Goal: Obtain resource: Obtain resource

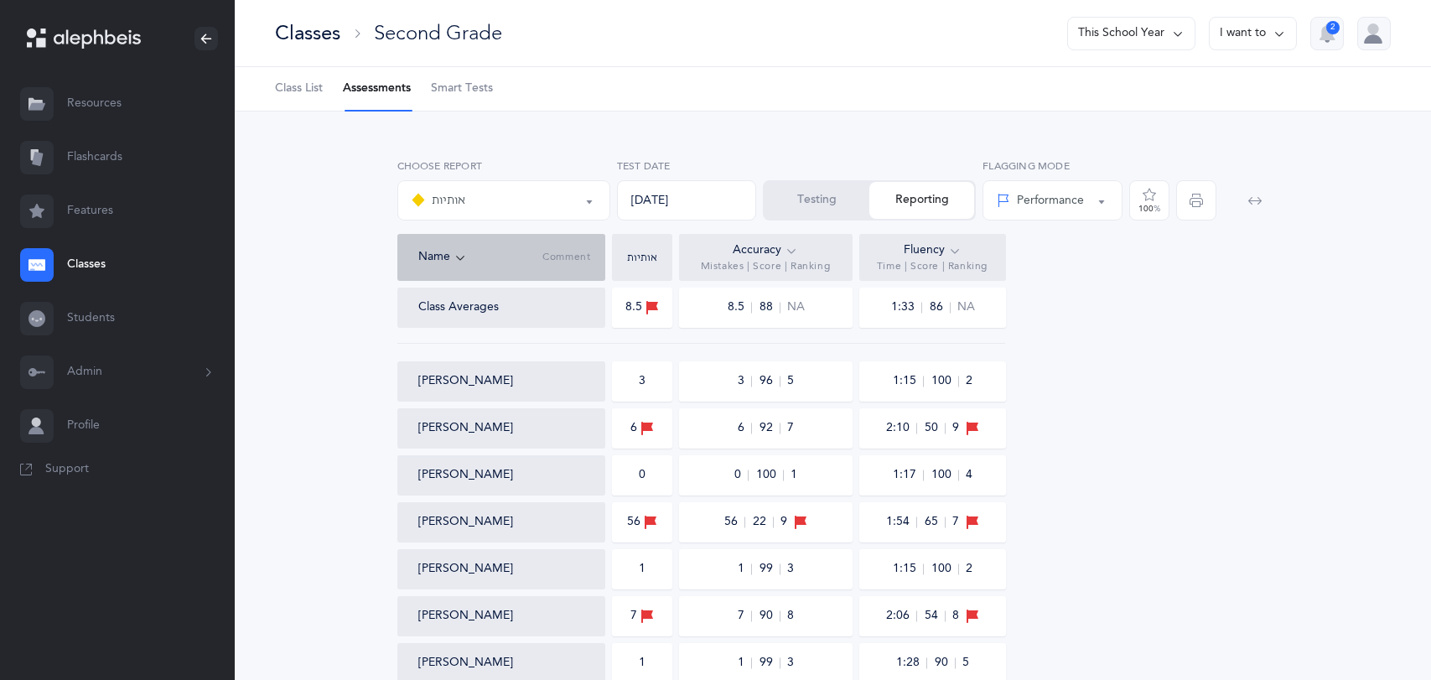
select select "2"
click at [269, 87] on ul "Class List Assessments Smart Tests" at bounding box center [833, 89] width 1196 height 44
click at [301, 81] on span "Class List" at bounding box center [299, 88] width 48 height 17
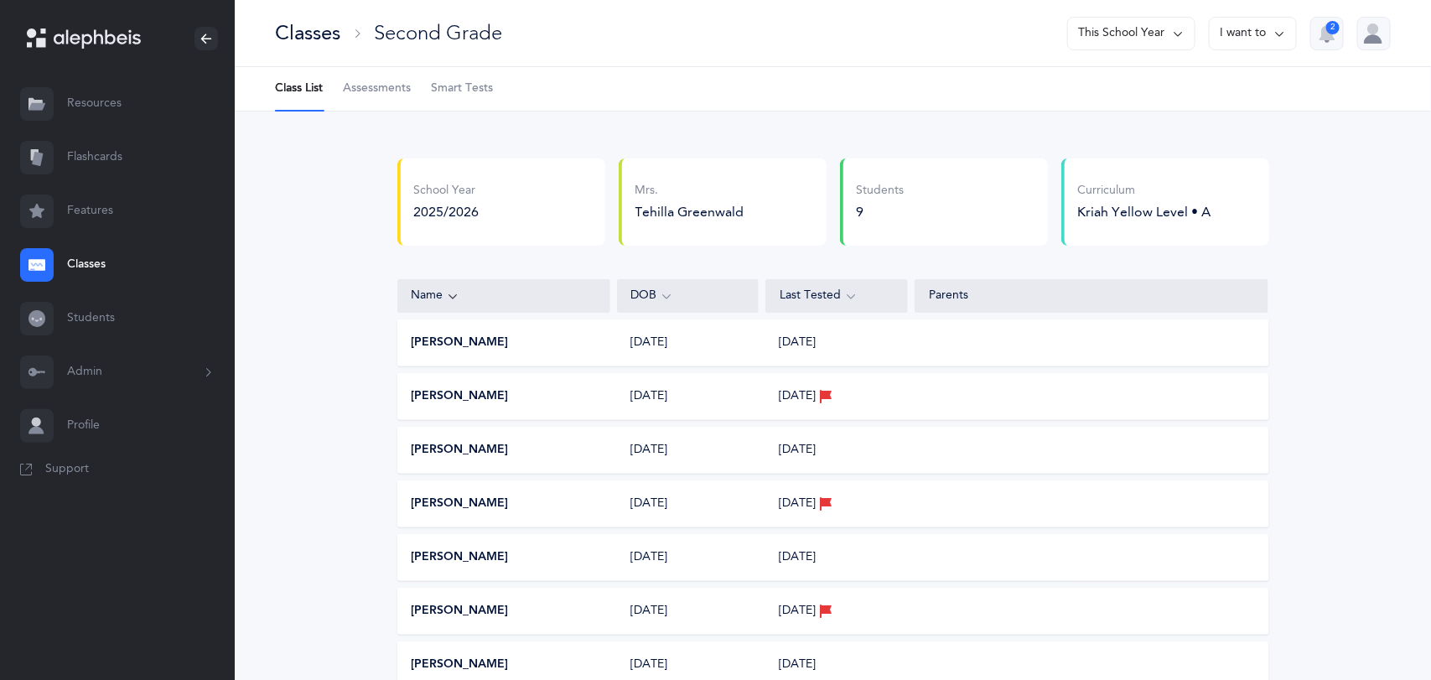
click at [91, 115] on link "Resources" at bounding box center [117, 104] width 235 height 54
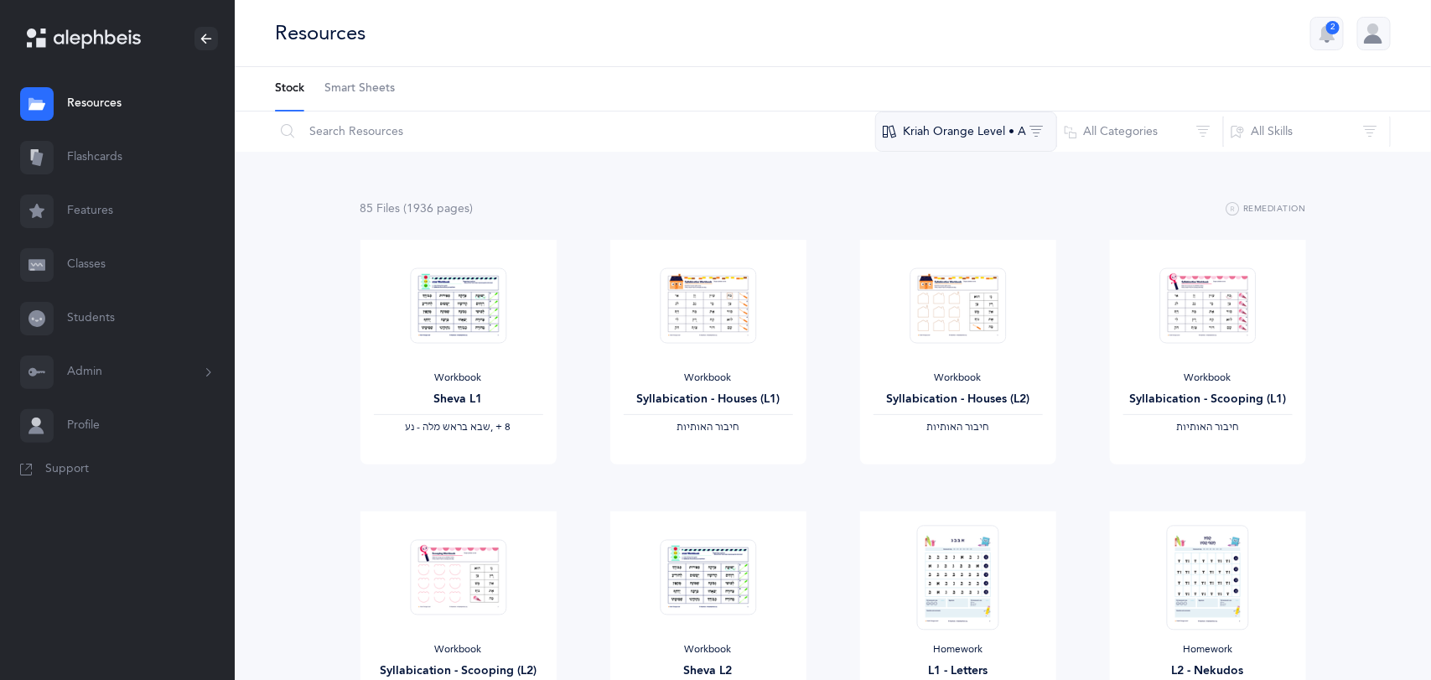
click at [935, 143] on button "Kriah Orange Level • A" at bounding box center [966, 131] width 182 height 40
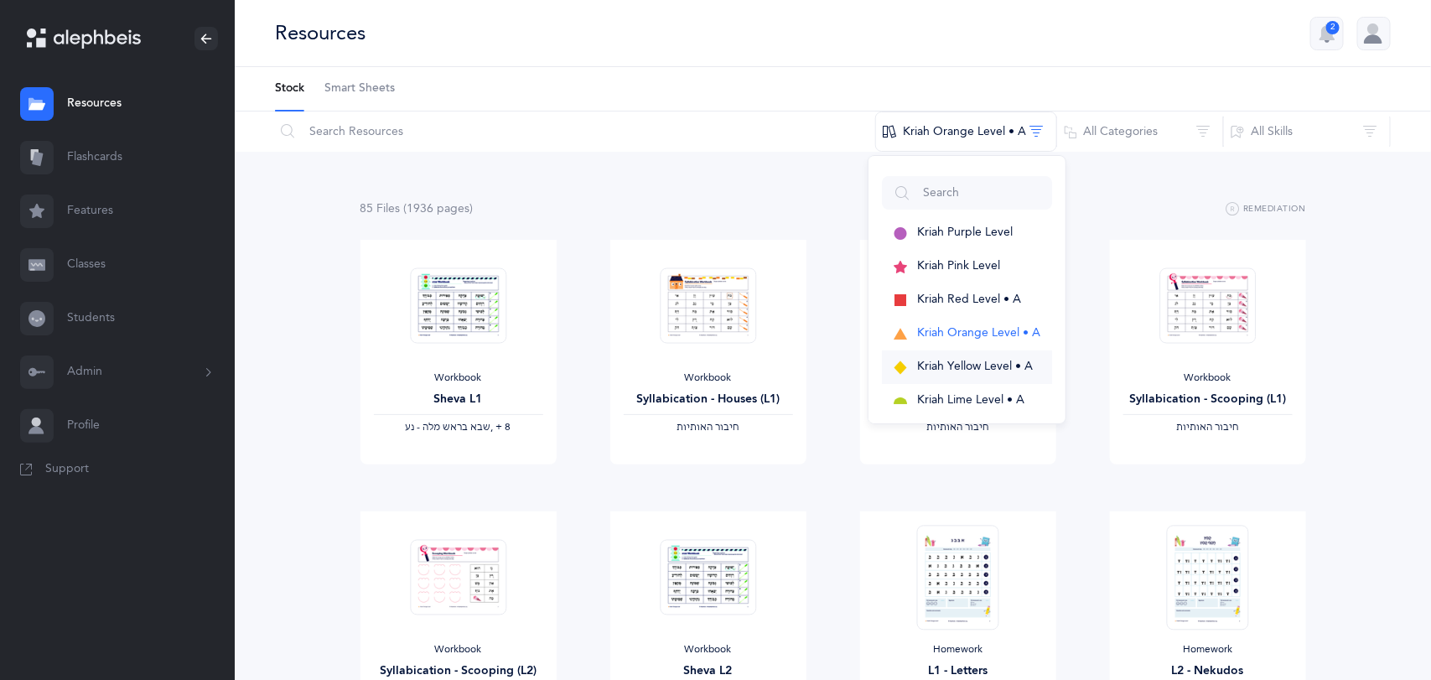
click at [930, 356] on button "Kriah Yellow Level • A" at bounding box center [967, 367] width 170 height 34
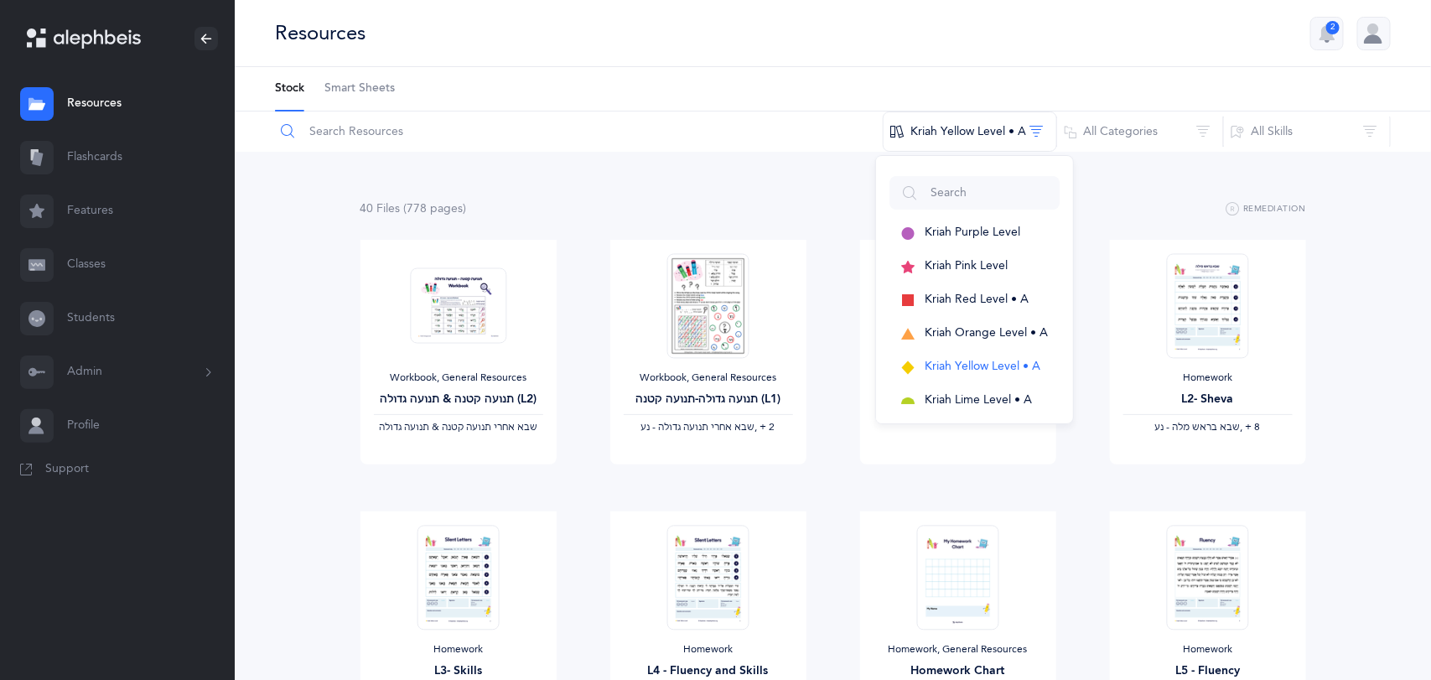
click at [407, 130] on input "text" at bounding box center [578, 131] width 609 height 40
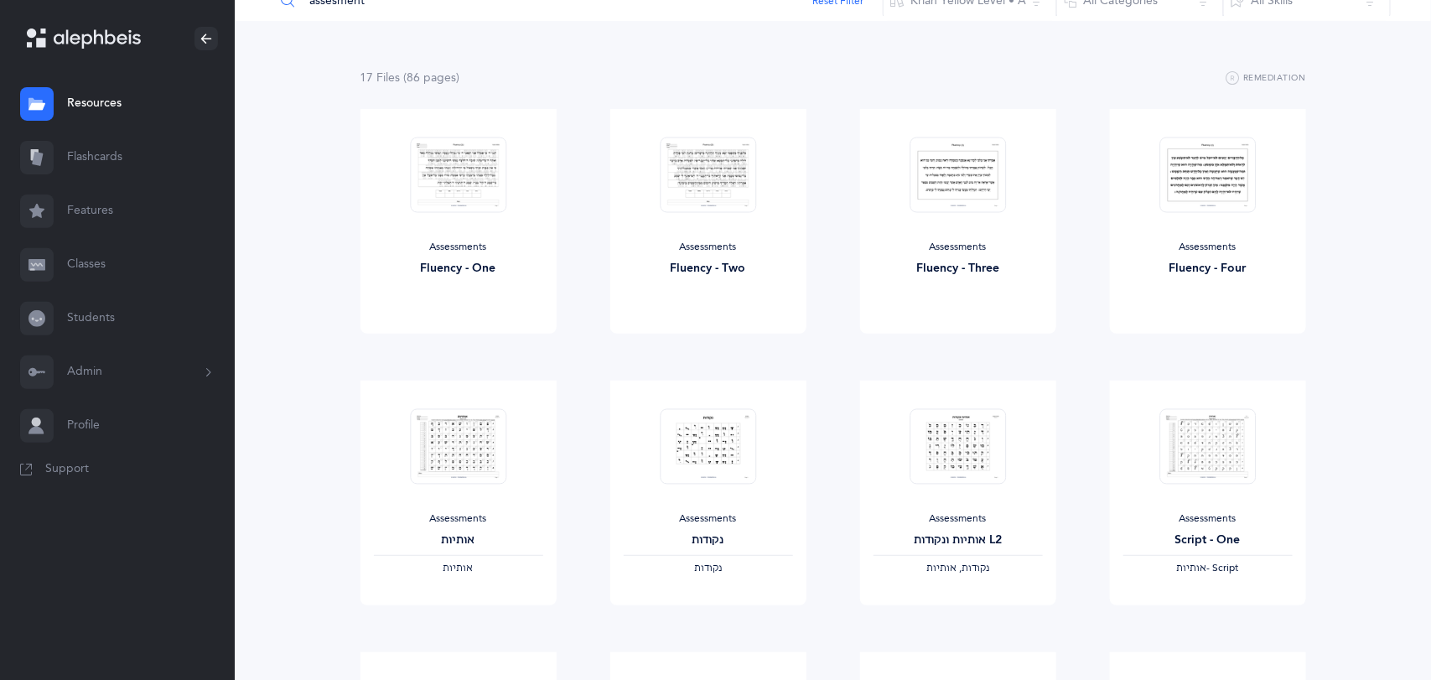
scroll to position [135, 0]
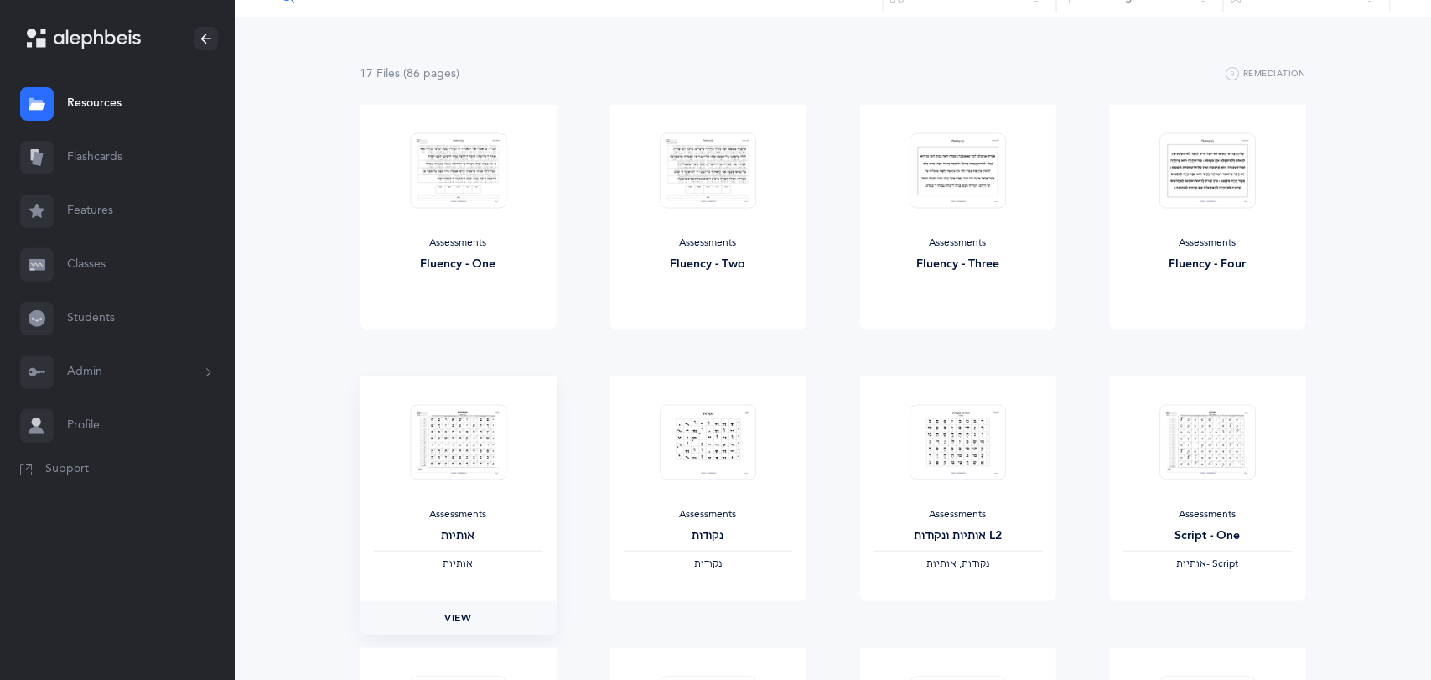
click at [461, 613] on span "View" at bounding box center [457, 617] width 27 height 15
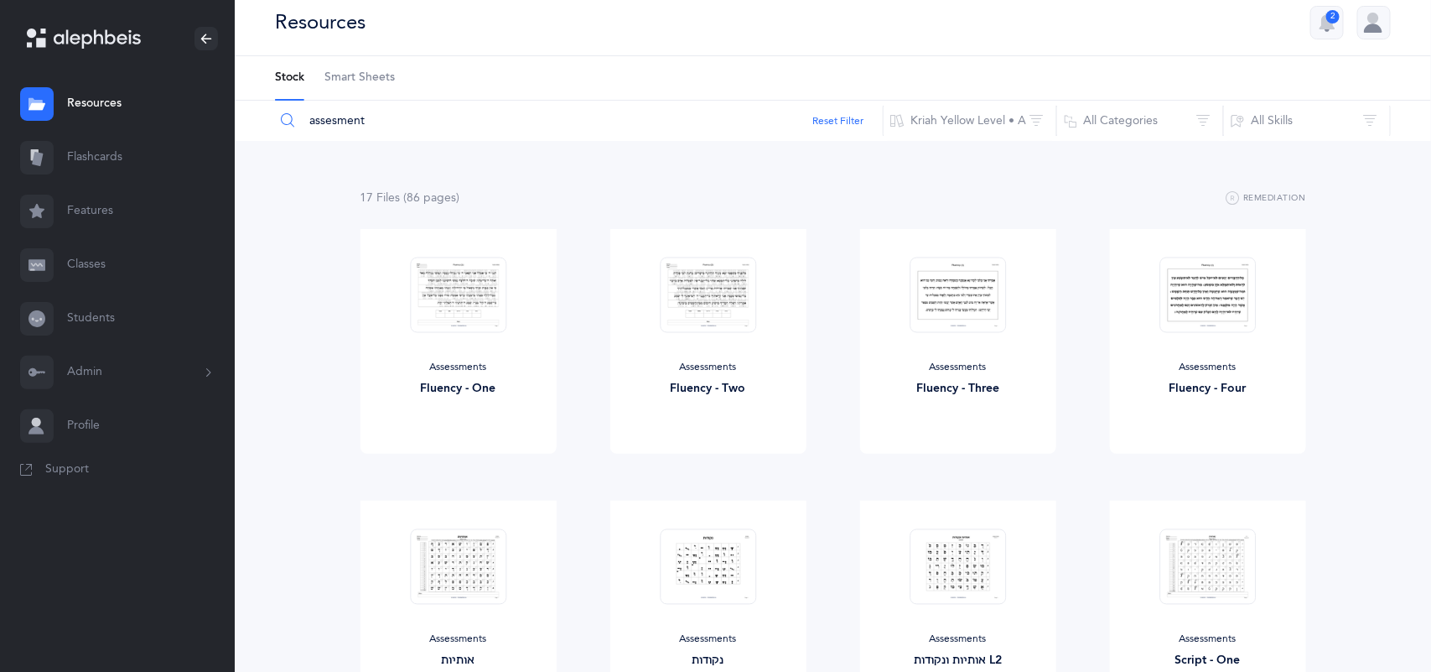
scroll to position [0, 0]
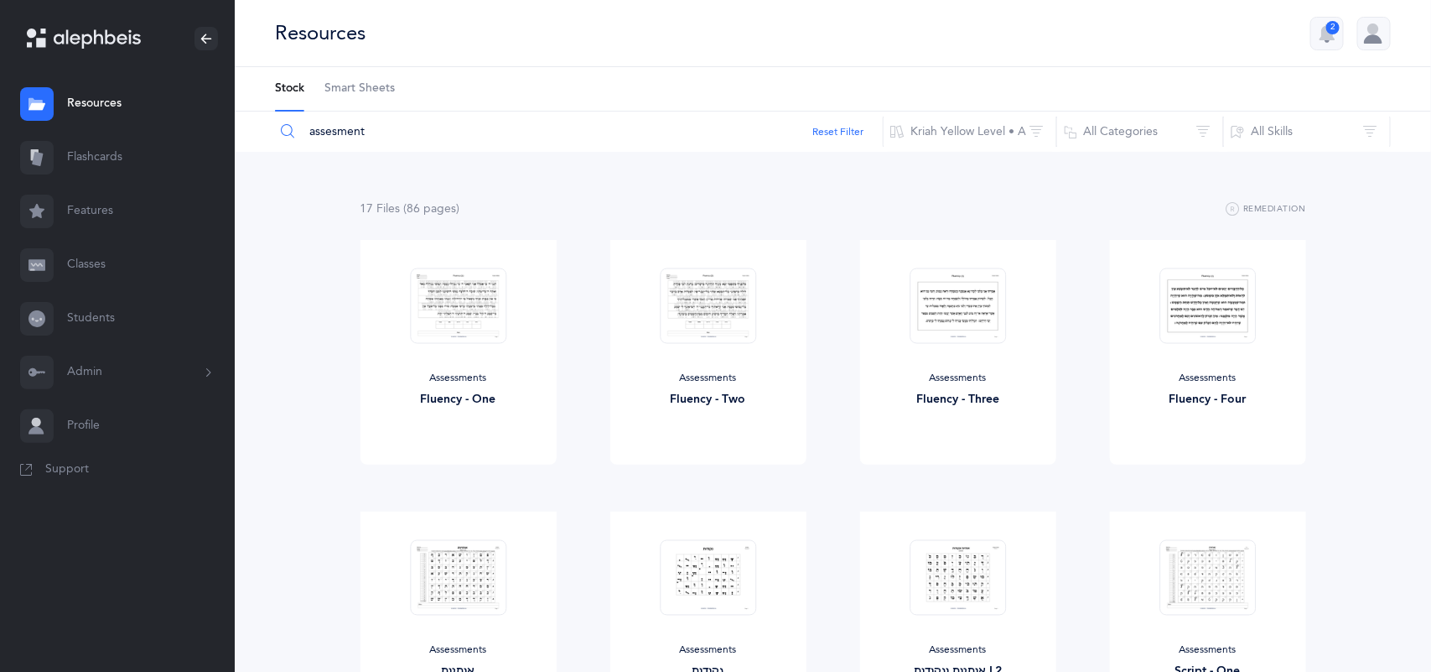
click at [401, 130] on input "assesment" at bounding box center [578, 131] width 609 height 40
type input "a"
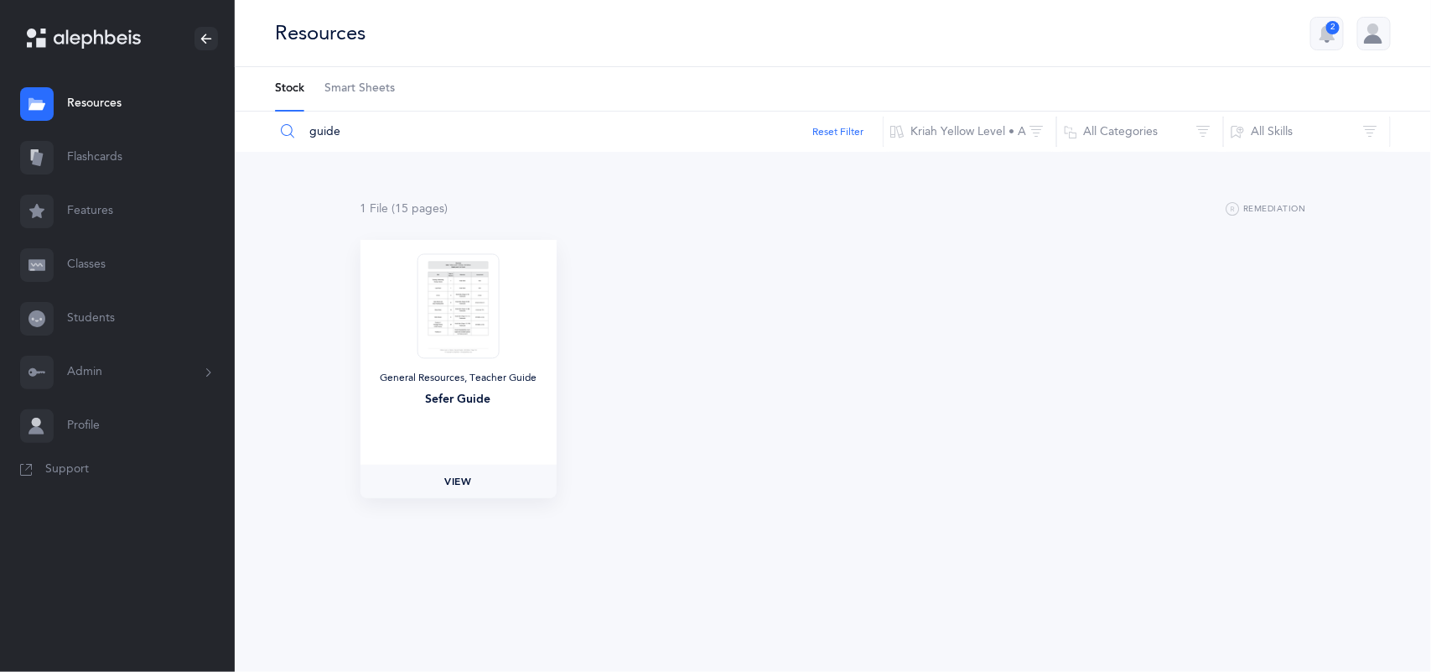
type input "guide"
click at [475, 485] on link "View" at bounding box center [458, 481] width 196 height 34
